Goal: Obtain resource: Download file/media

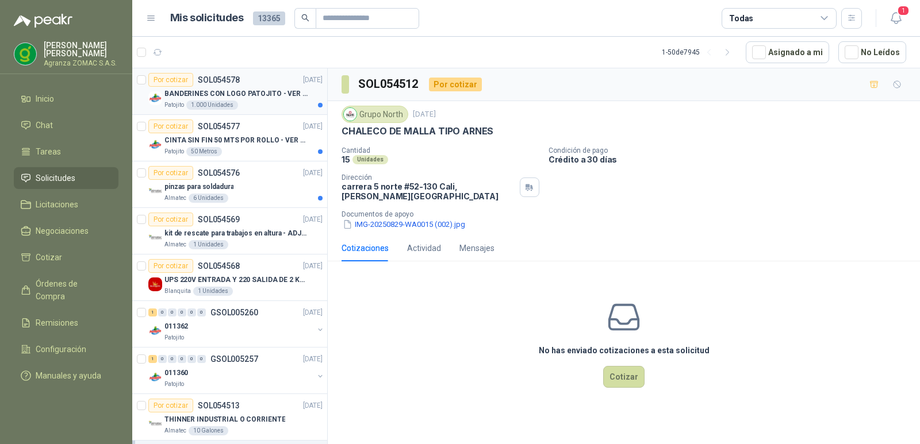
click at [268, 92] on p "BANDERINES CON LOGO PATOJITO - VER DOC ADJUNTO" at bounding box center [235, 94] width 143 height 11
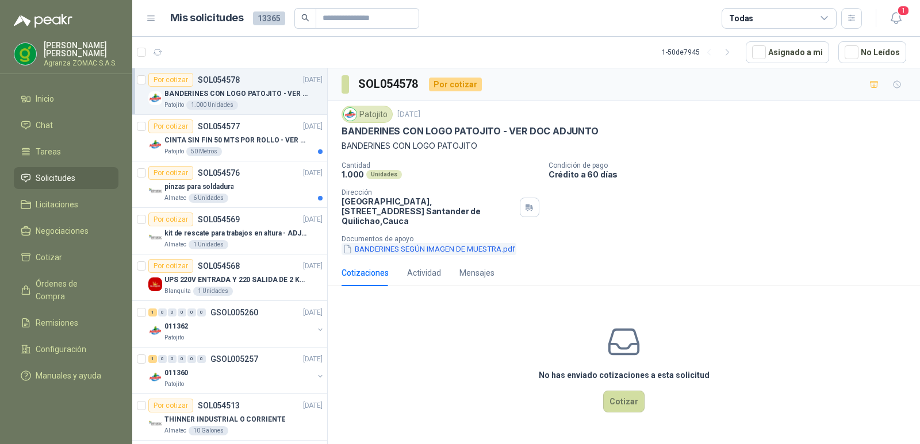
click at [407, 255] on button "BANDERINES SEGÚN IMAGEN DE MUESTRA.pdf" at bounding box center [429, 249] width 175 height 12
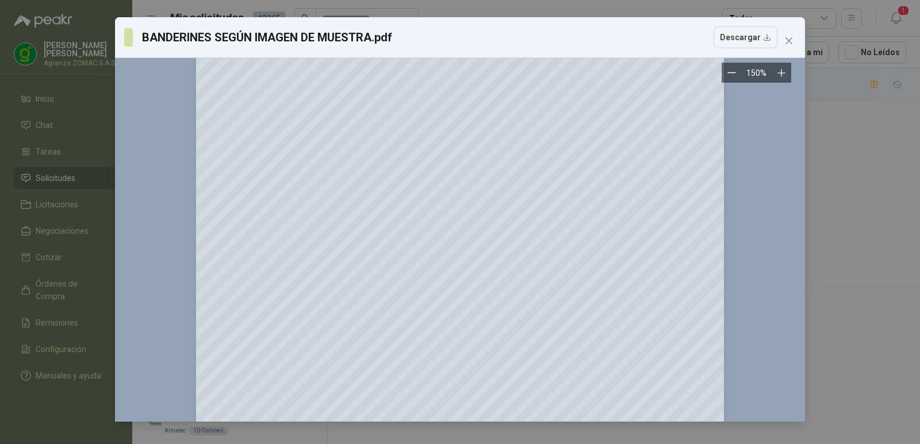
scroll to position [169, 0]
click at [794, 43] on span "Close" at bounding box center [789, 40] width 18 height 9
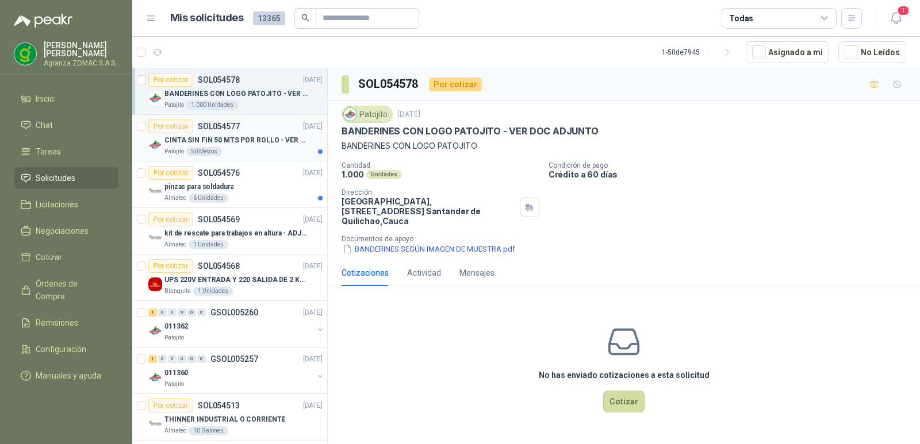
click at [273, 144] on p "CINTA SIN FIN 50 MTS POR ROLLO - VER DOC ADJUNTO" at bounding box center [235, 140] width 143 height 11
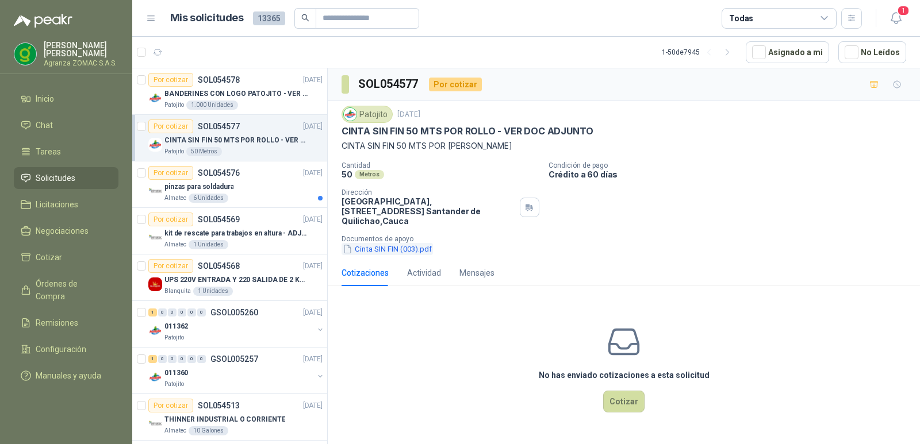
click at [384, 255] on button "Cinta SIN FIN (003).pdf" at bounding box center [387, 249] width 91 height 12
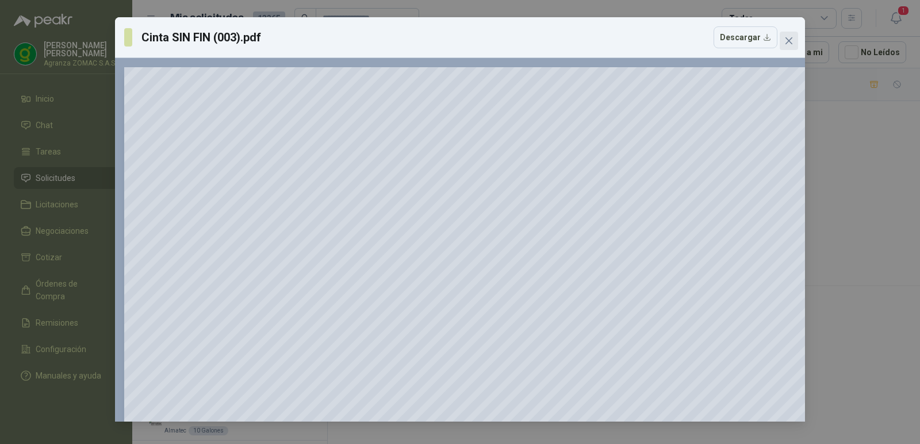
click at [788, 40] on icon "close" at bounding box center [788, 40] width 7 height 7
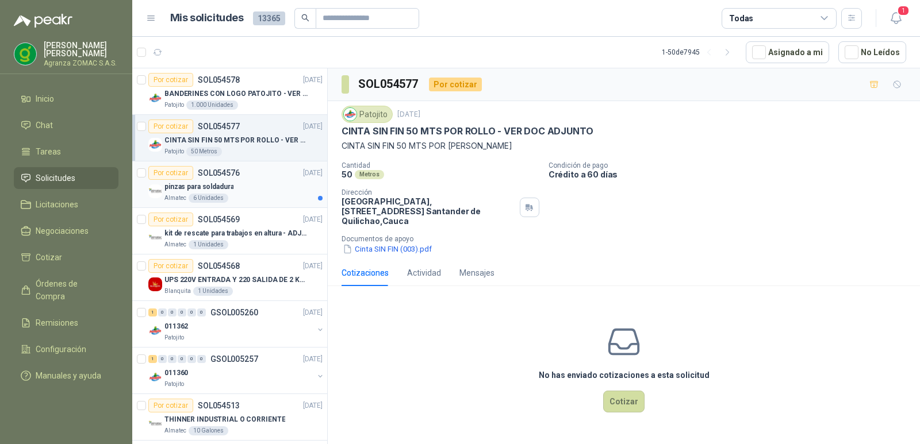
click at [260, 188] on div "pinzas para soldadura" at bounding box center [243, 187] width 158 height 14
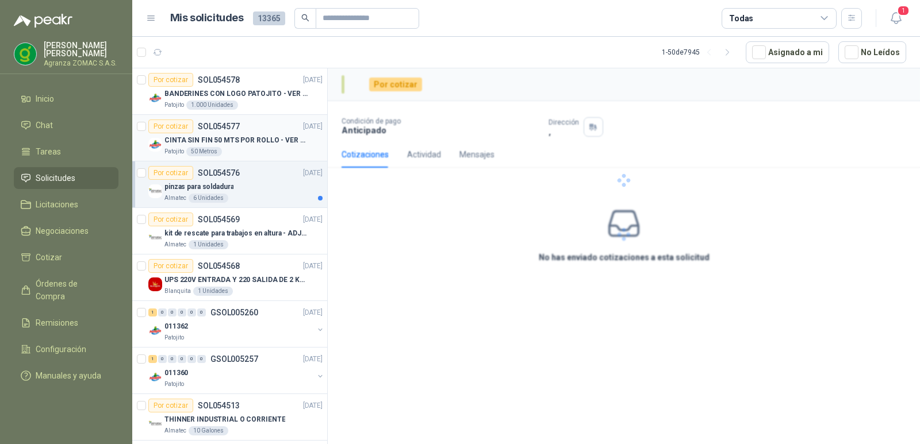
click at [261, 144] on p "CINTA SIN FIN 50 MTS POR ROLLO - VER DOC ADJUNTO" at bounding box center [235, 140] width 143 height 11
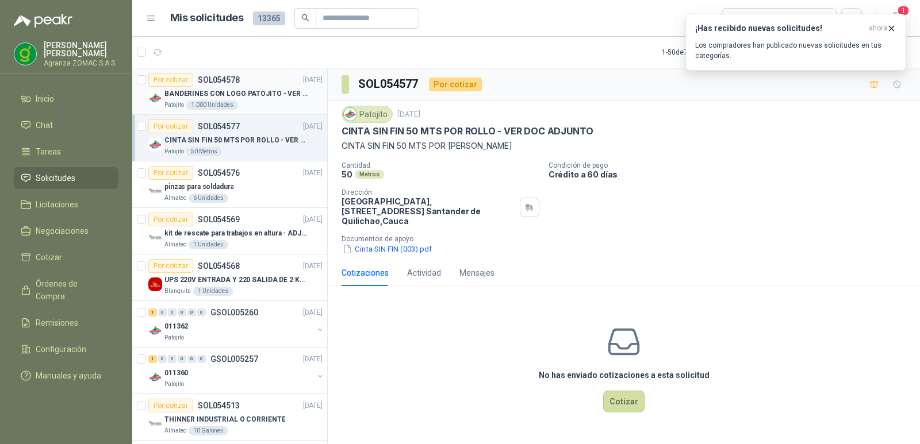
click at [265, 93] on p "BANDERINES CON LOGO PATOJITO - VER DOC ADJUNTO" at bounding box center [235, 94] width 143 height 11
